Goal: Information Seeking & Learning: Compare options

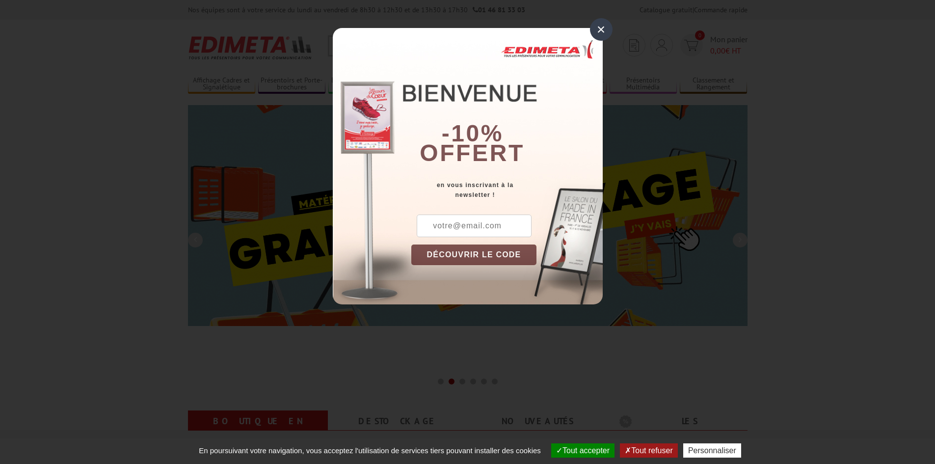
click at [606, 27] on div "×" at bounding box center [601, 29] width 23 height 23
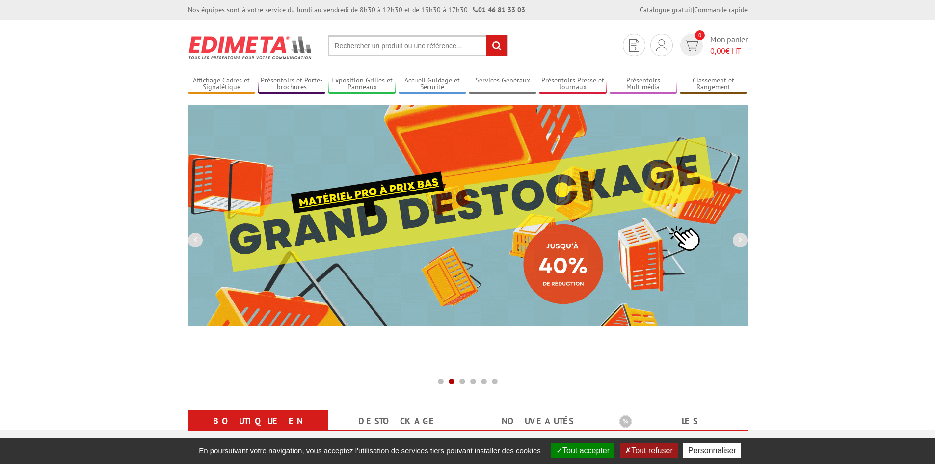
click at [370, 50] on input "text" at bounding box center [418, 45] width 180 height 21
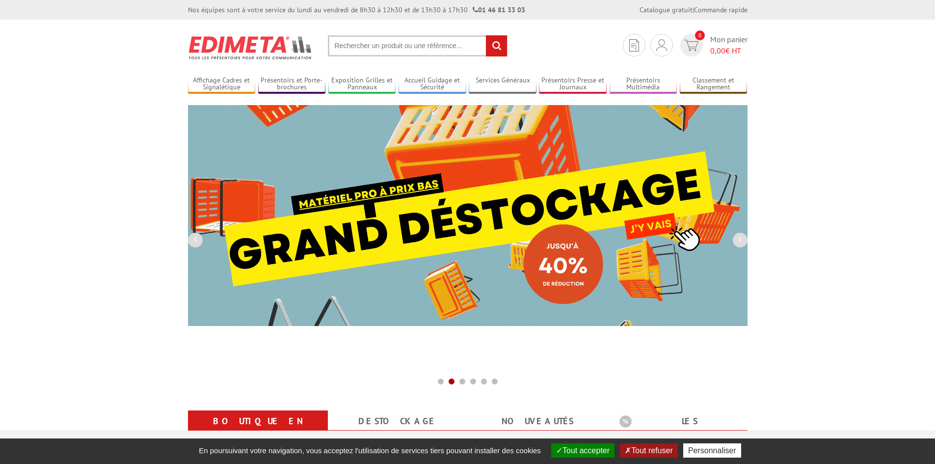
paste input "EDIMETA Réf.341201"
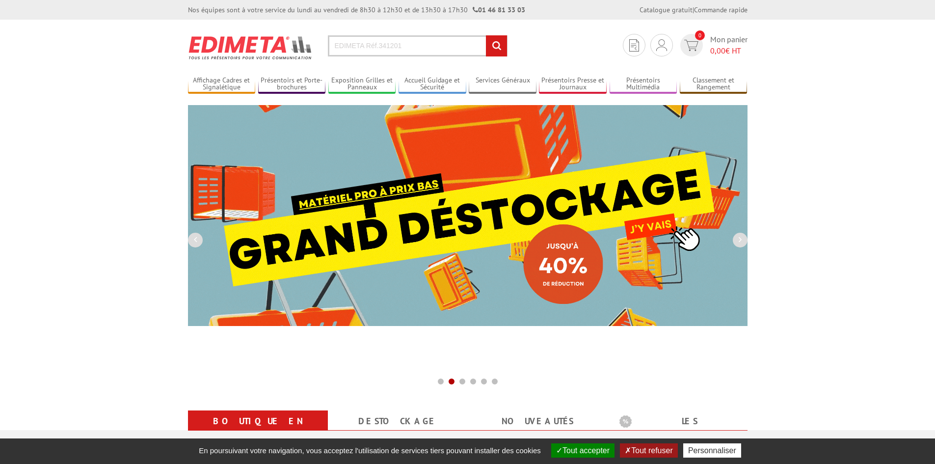
drag, startPoint x: 379, startPoint y: 44, endPoint x: 279, endPoint y: 49, distance: 99.3
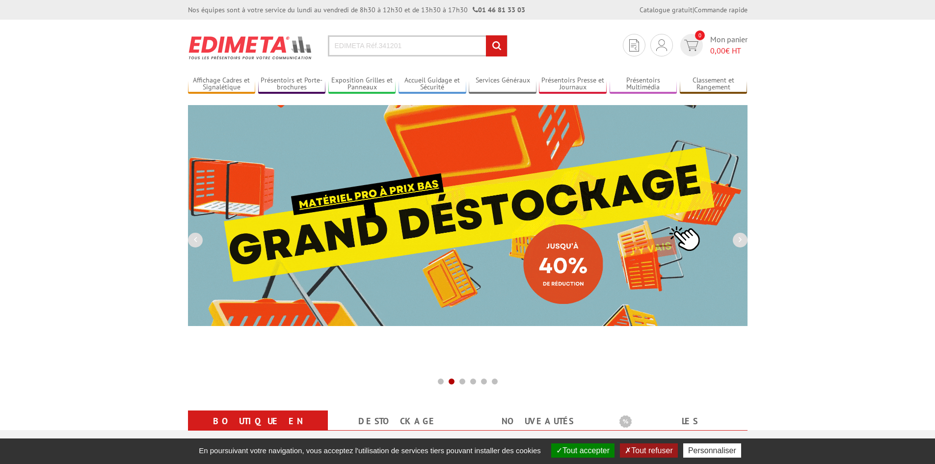
click at [279, 49] on section "Je me connecte Nouveau client ? Inscrivez-vous 0 Mon panier 0,00 € HT EDIMETA R…" at bounding box center [468, 43] width 560 height 46
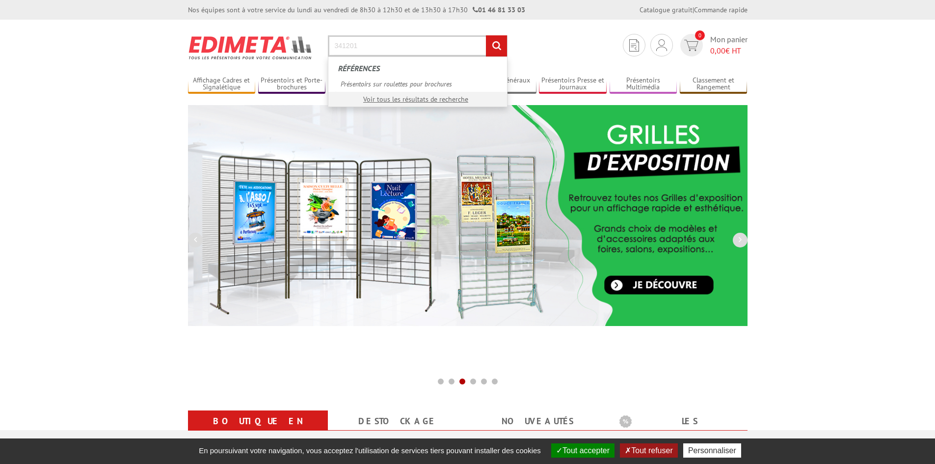
type input "341201"
click at [486, 35] on input "rechercher" at bounding box center [496, 45] width 21 height 21
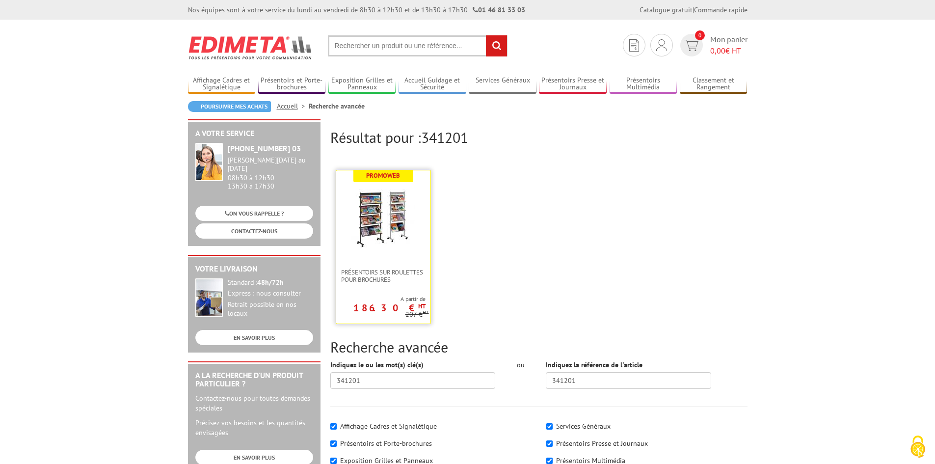
click at [400, 212] on img at bounding box center [384, 217] width 64 height 64
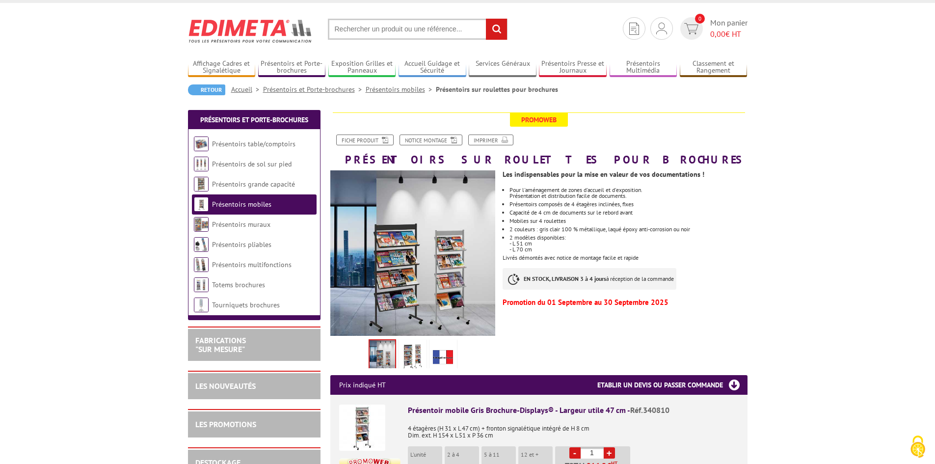
scroll to position [16, 0]
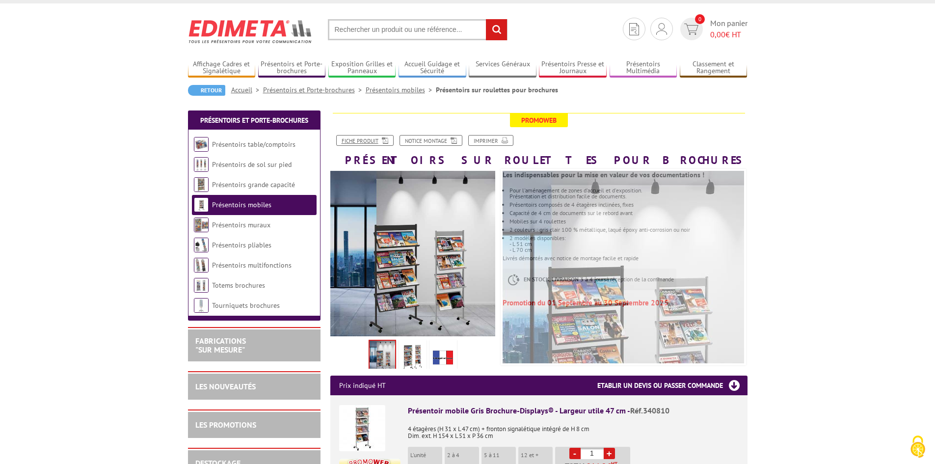
click at [383, 135] on link "Fiche produit" at bounding box center [364, 140] width 57 height 11
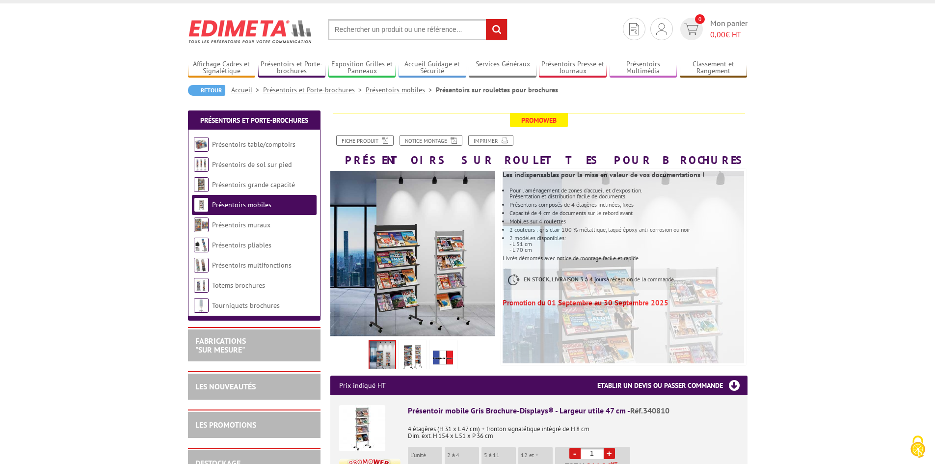
drag, startPoint x: 383, startPoint y: 28, endPoint x: 390, endPoint y: 41, distance: 14.7
click at [383, 28] on input "text" at bounding box center [418, 29] width 180 height 21
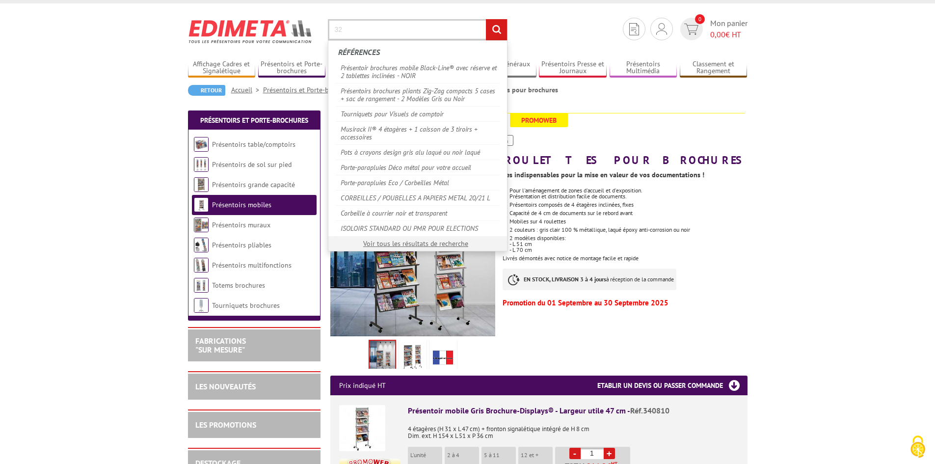
type input "3"
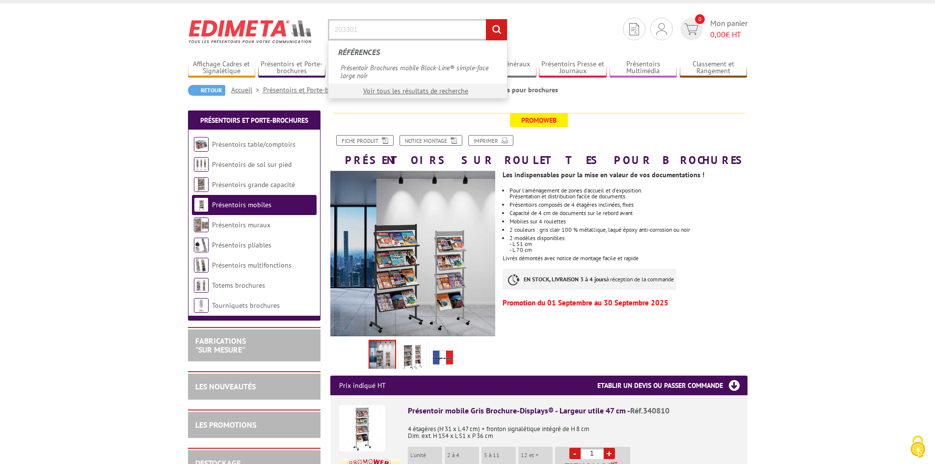
type input "203301"
click at [486, 19] on input "rechercher" at bounding box center [496, 29] width 21 height 21
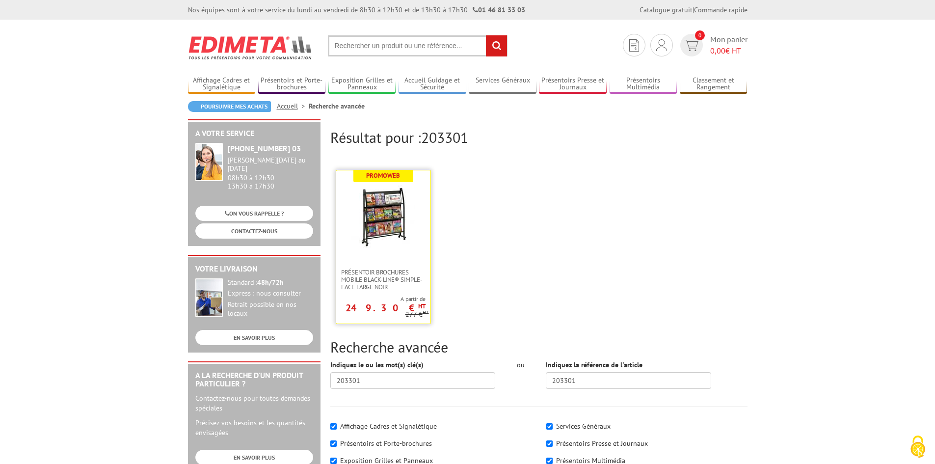
click at [409, 255] on link at bounding box center [383, 219] width 94 height 98
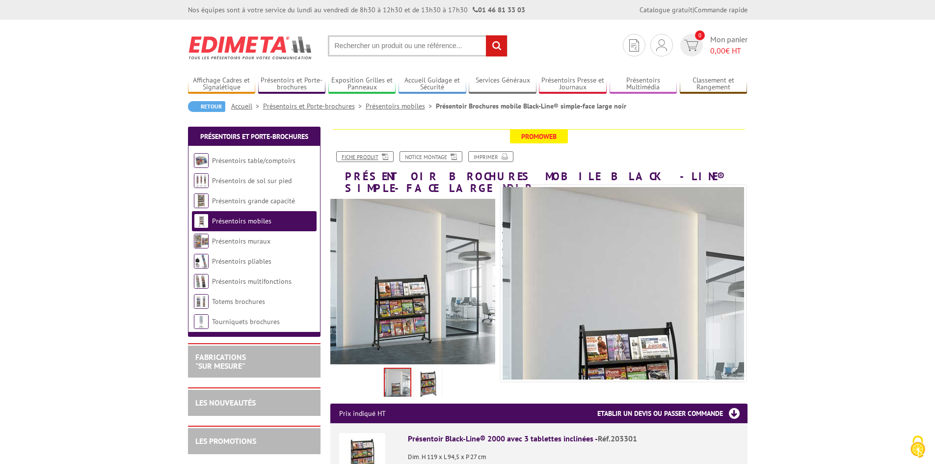
click at [371, 157] on link "Fiche produit" at bounding box center [364, 156] width 57 height 11
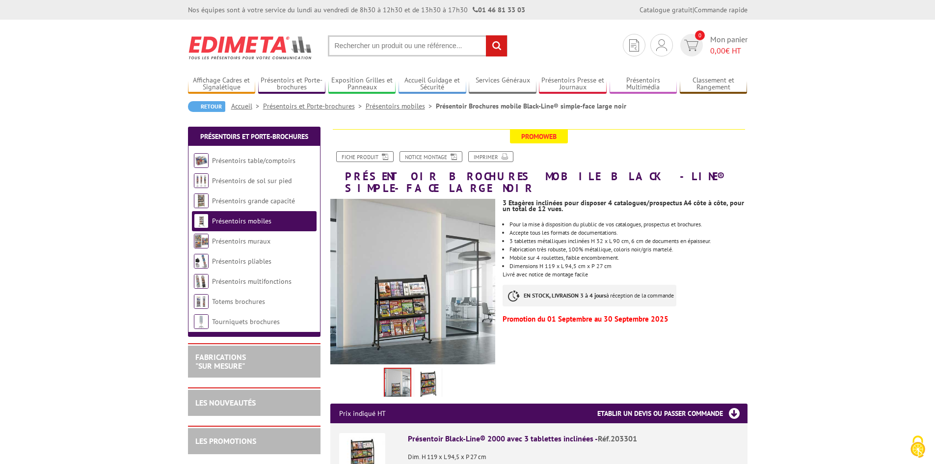
click at [362, 49] on input "text" at bounding box center [418, 45] width 180 height 21
paste input "Paperflow, EASY DISPLAY 255N.01"
type input "Paperflow, EASY DISPLAY 255N.01"
click at [486, 35] on input "rechercher" at bounding box center [496, 45] width 21 height 21
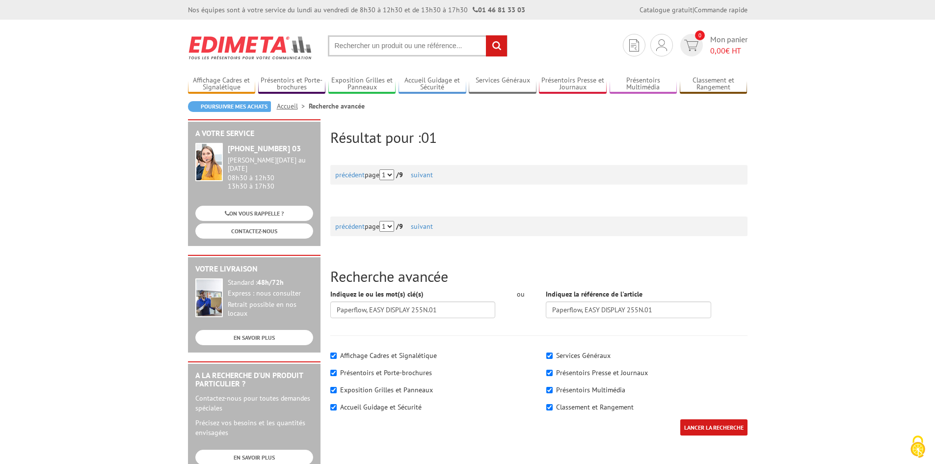
click at [345, 50] on input "text" at bounding box center [418, 45] width 180 height 21
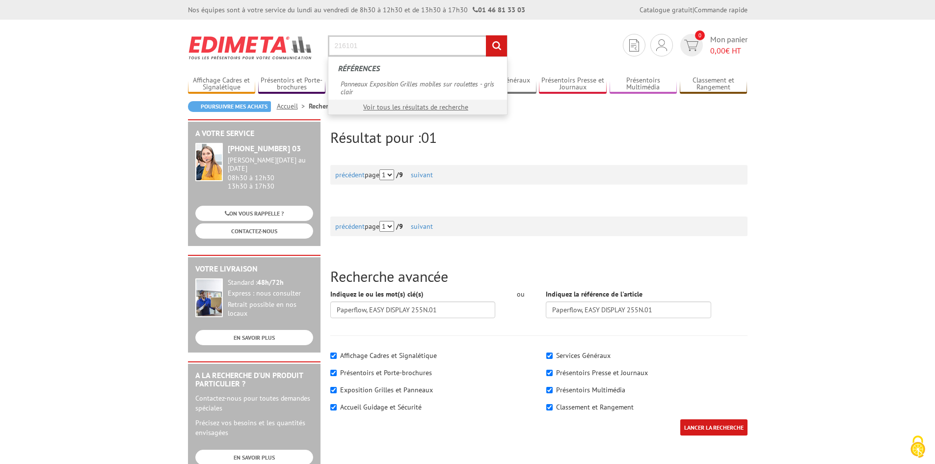
type input "216101"
click at [486, 35] on input "rechercher" at bounding box center [496, 45] width 21 height 21
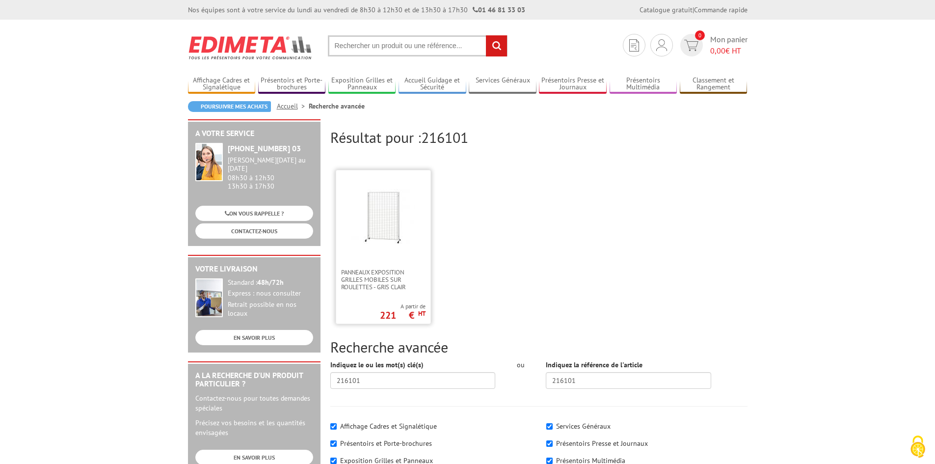
click at [404, 203] on img at bounding box center [384, 217] width 64 height 64
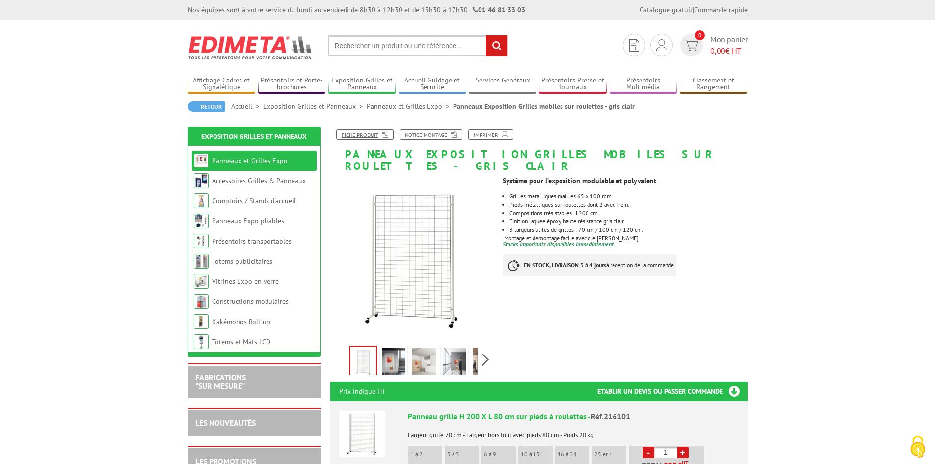
click at [355, 133] on link "Fiche produit" at bounding box center [364, 134] width 57 height 11
click at [400, 48] on input "text" at bounding box center [418, 45] width 180 height 21
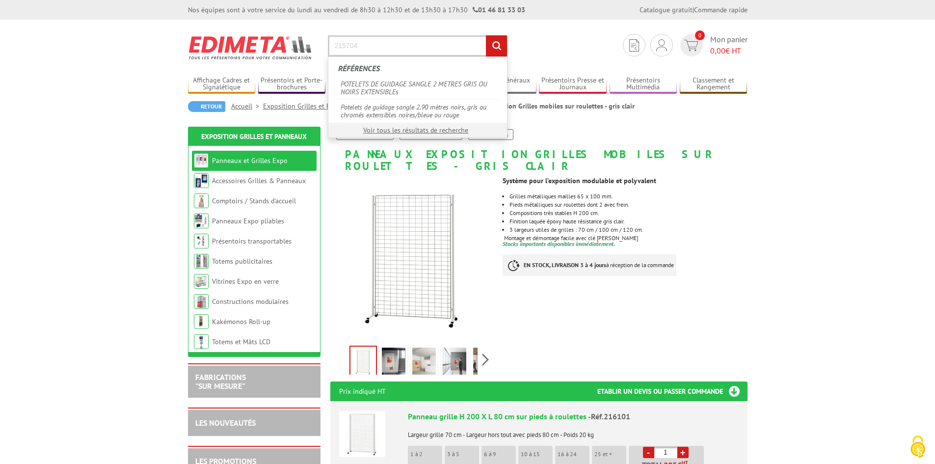
type input "215704"
click at [486, 35] on input "rechercher" at bounding box center [496, 45] width 21 height 21
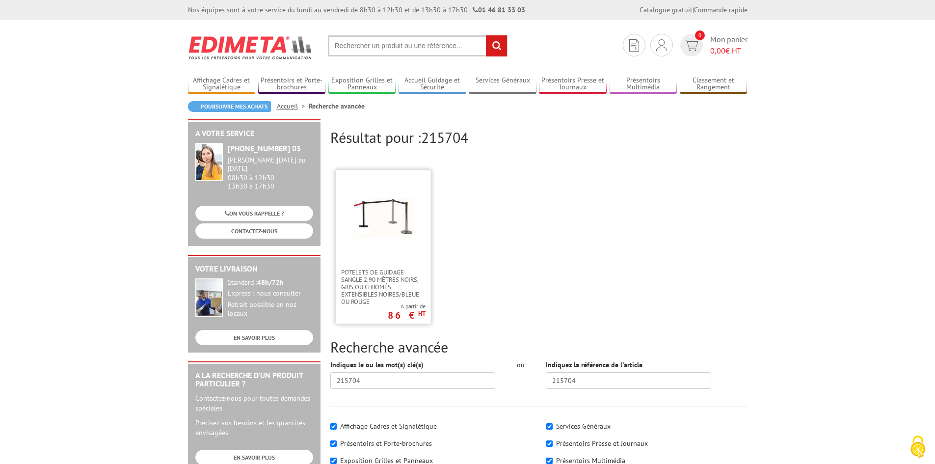
click at [359, 232] on img at bounding box center [384, 217] width 64 height 64
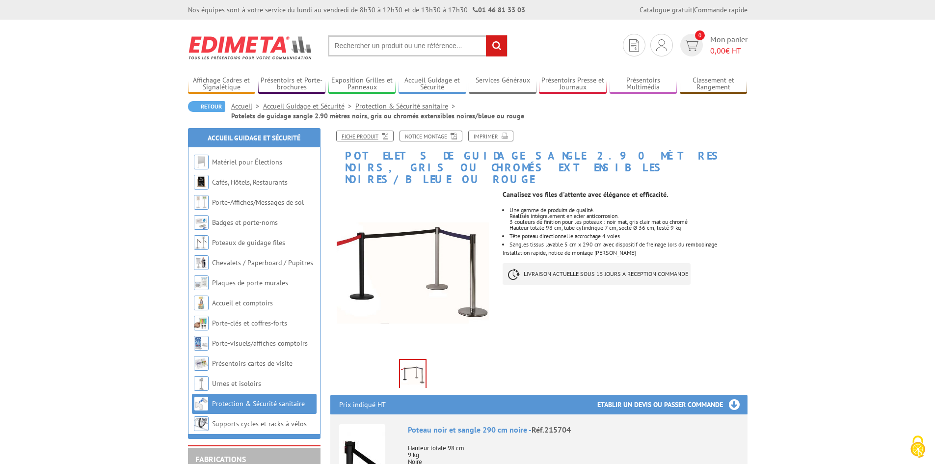
click at [366, 133] on link "Fiche produit" at bounding box center [364, 136] width 57 height 11
